Goal: Register for event/course

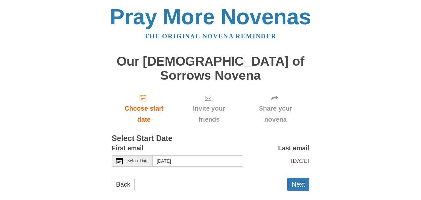
scroll to position [2, 0]
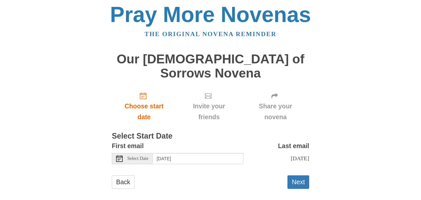
click at [145, 153] on div "Select Date" at bounding box center [132, 158] width 41 height 11
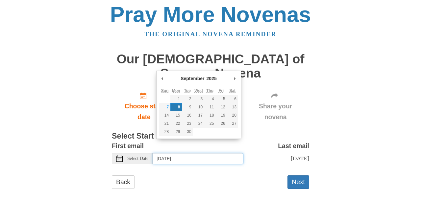
type input "[DATE]"
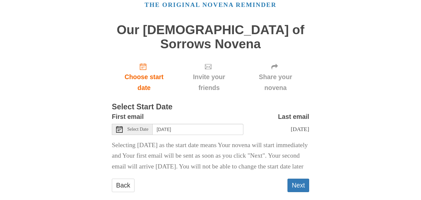
scroll to position [46, 0]
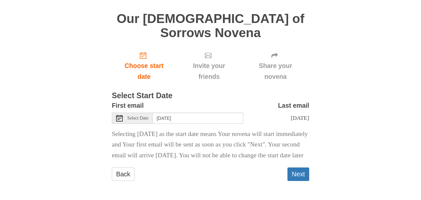
click at [302, 176] on button "Next" at bounding box center [299, 174] width 22 height 13
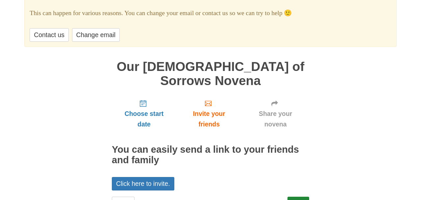
scroll to position [85, 0]
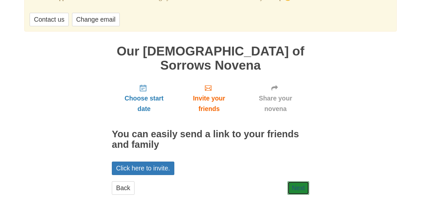
click at [300, 182] on link "Next" at bounding box center [299, 188] width 22 height 13
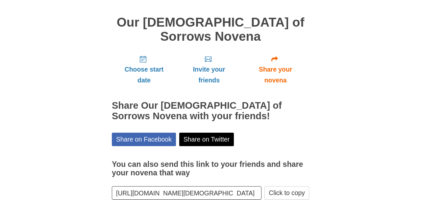
scroll to position [64, 0]
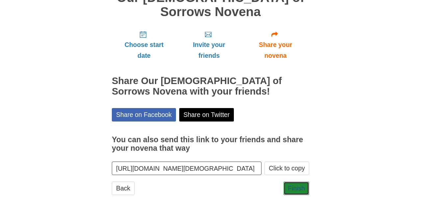
click at [300, 182] on link "Finish" at bounding box center [297, 188] width 26 height 13
